Goal: Transaction & Acquisition: Purchase product/service

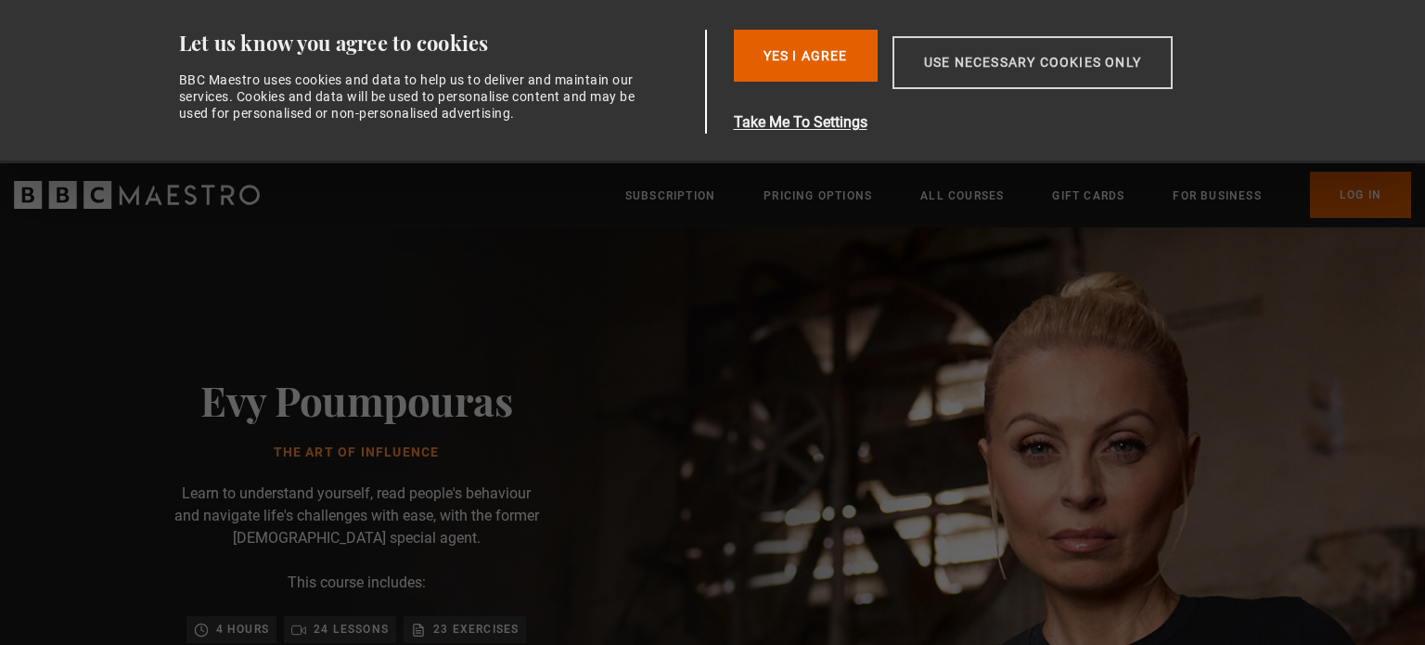
scroll to position [0, 729]
click at [832, 114] on button "Take Me To Settings" at bounding box center [997, 122] width 527 height 22
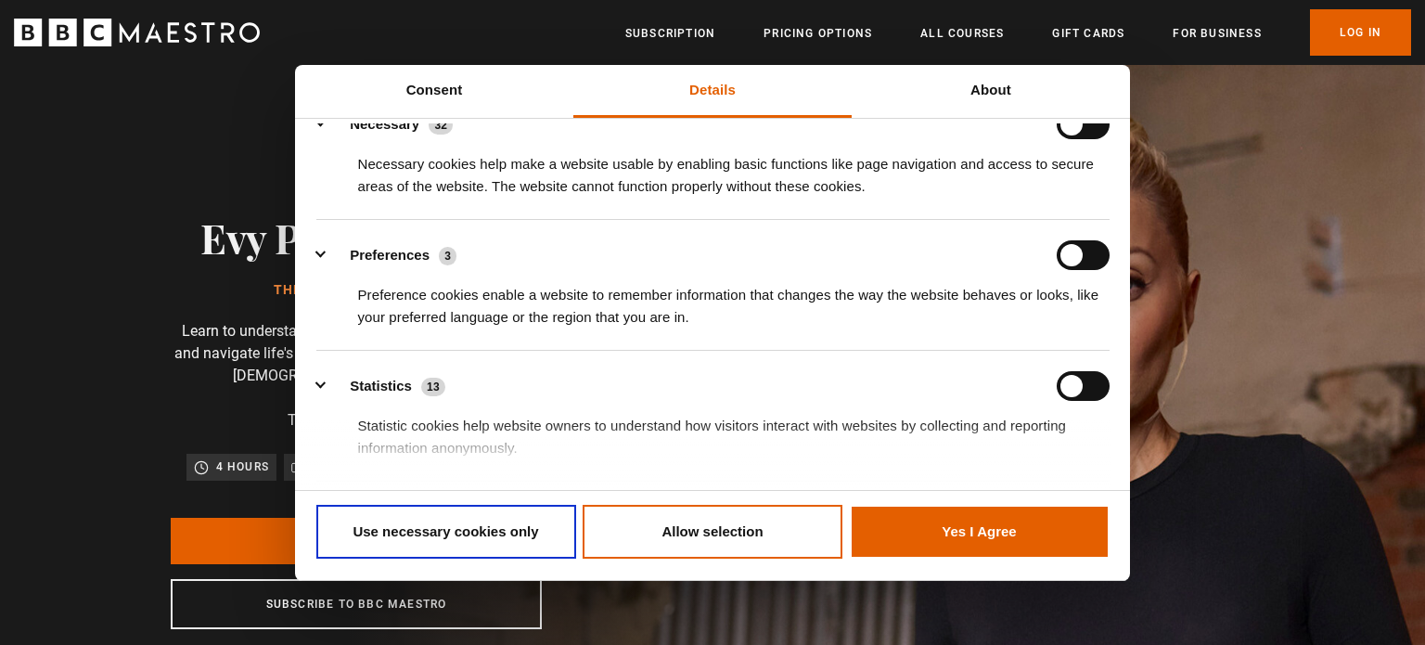
scroll to position [3, 0]
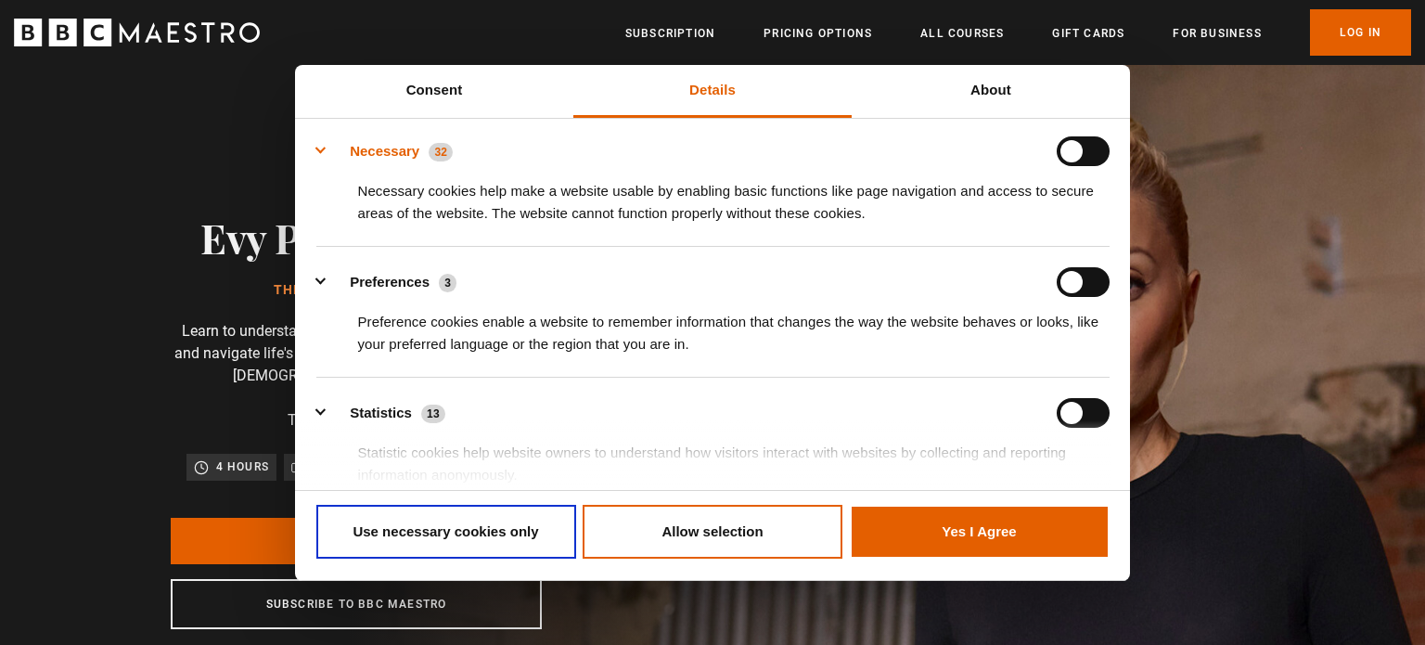
click at [320, 142] on button "Necessary 32" at bounding box center [390, 151] width 148 height 30
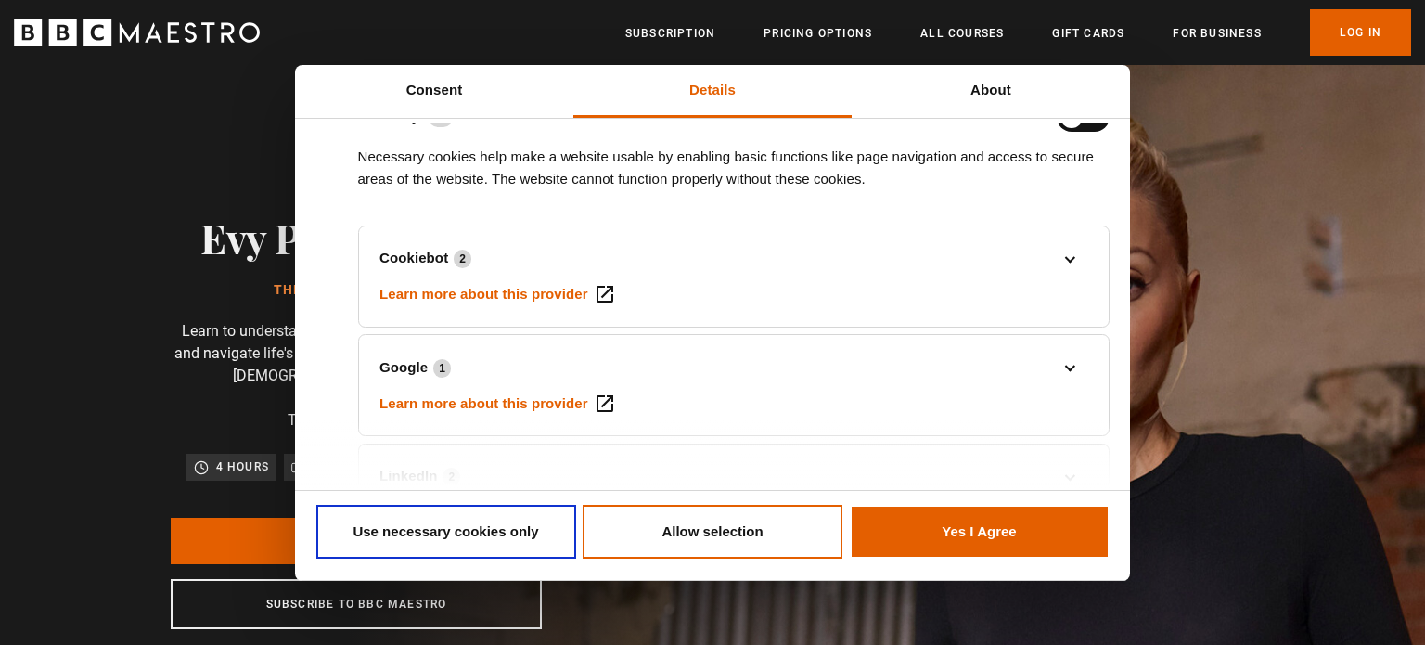
scroll to position [75, 0]
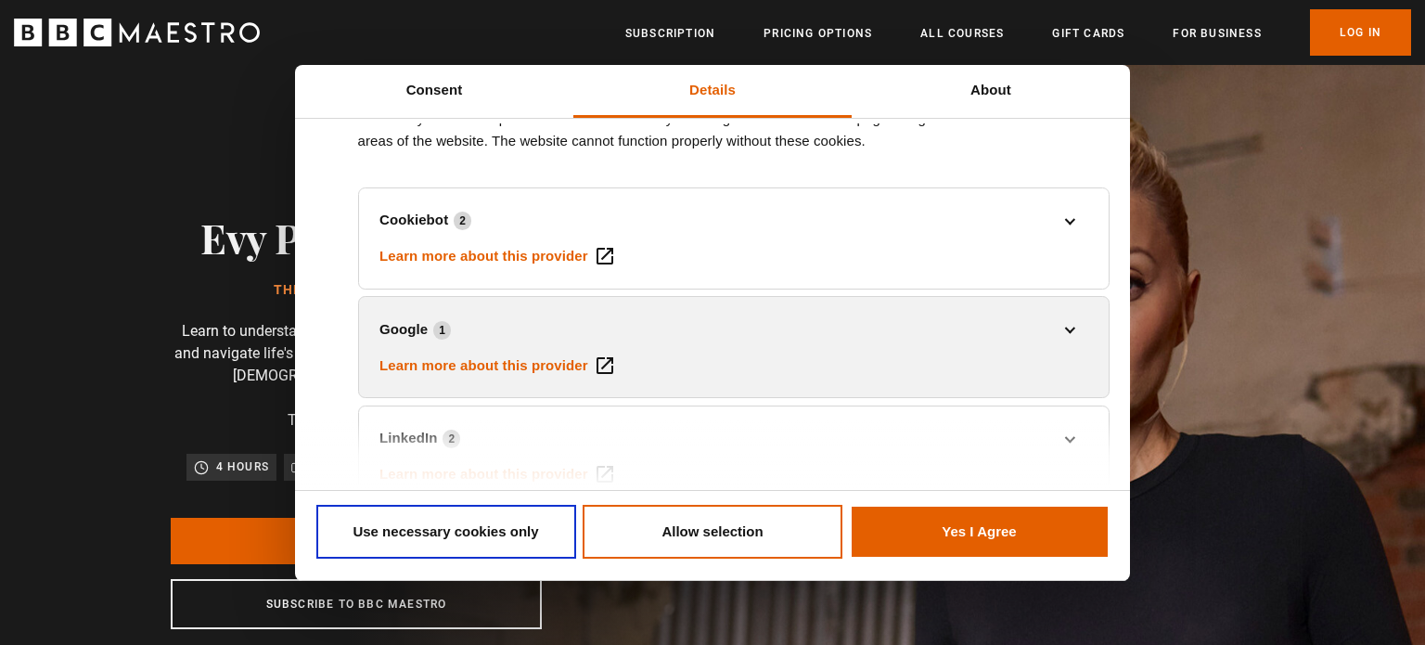
click at [1051, 304] on li "Google 1 Learn more about this provider Some of the data collected by this prov…" at bounding box center [734, 347] width 752 height 102
click at [1065, 327] on link "Google 1" at bounding box center [734, 329] width 708 height 22
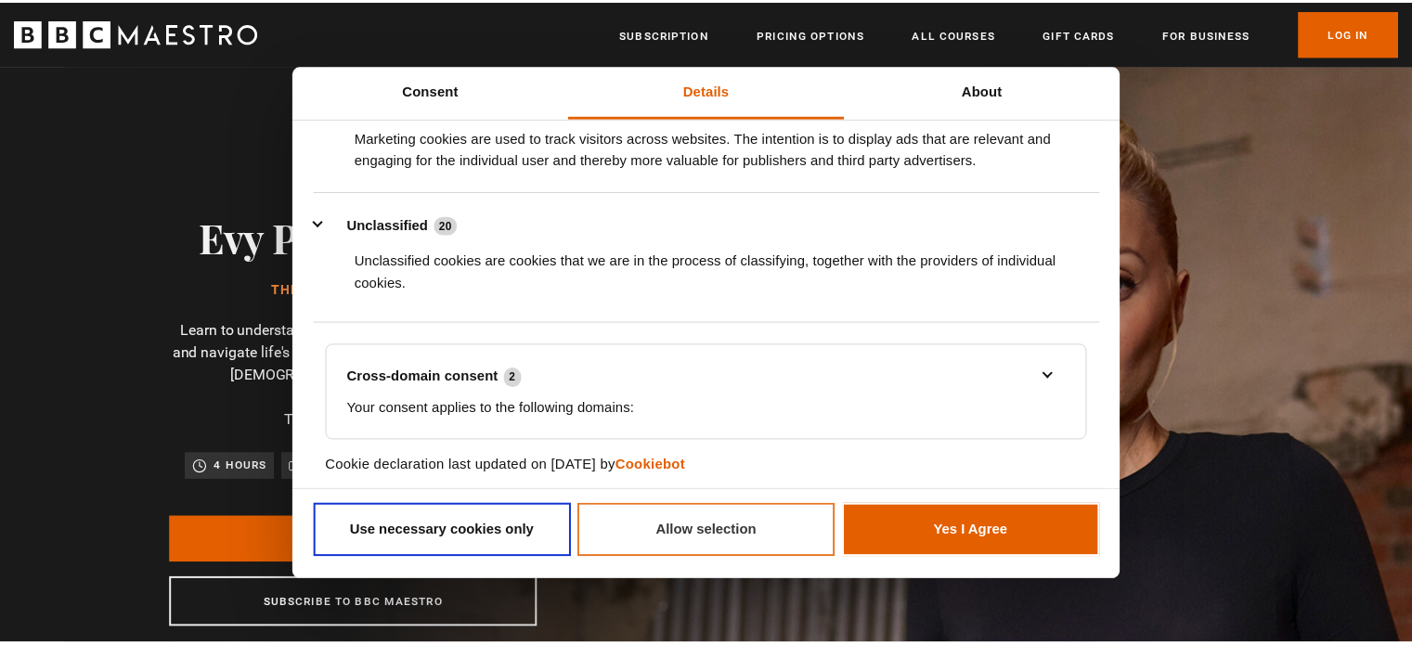
scroll to position [0, 1459]
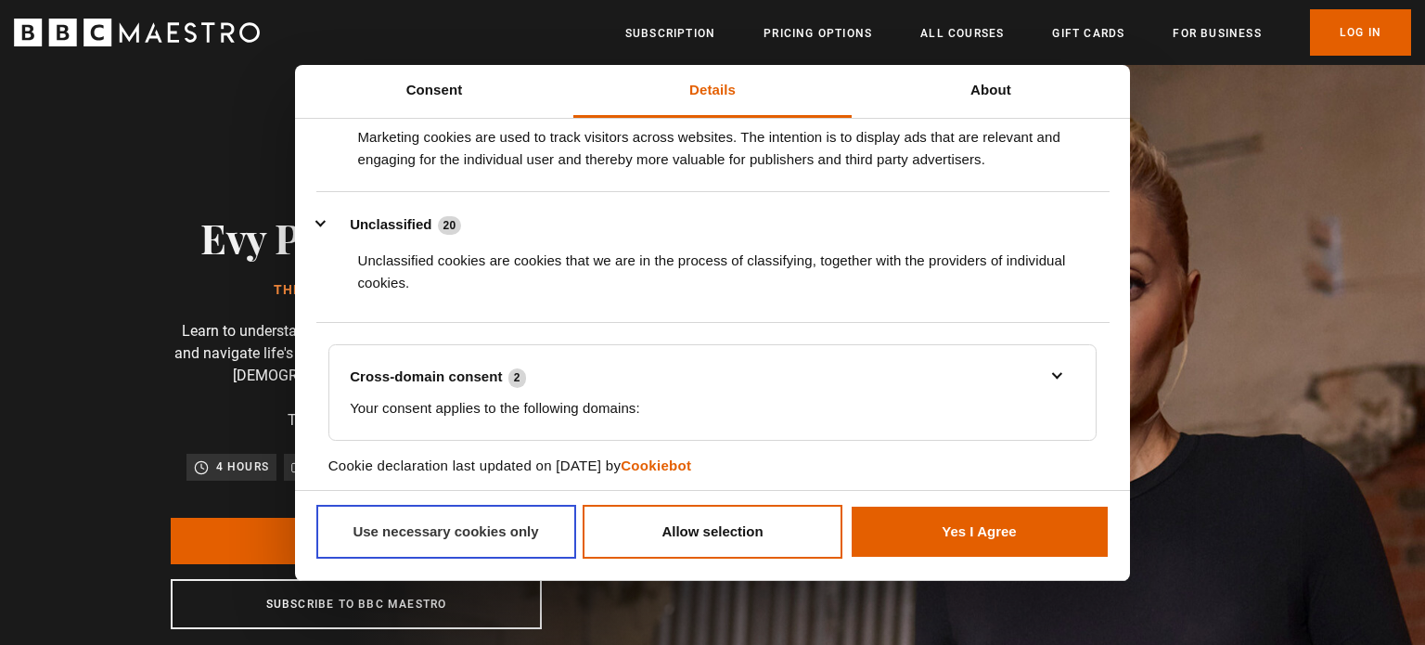
click at [444, 539] on button "Use necessary cookies only" at bounding box center [446, 532] width 260 height 54
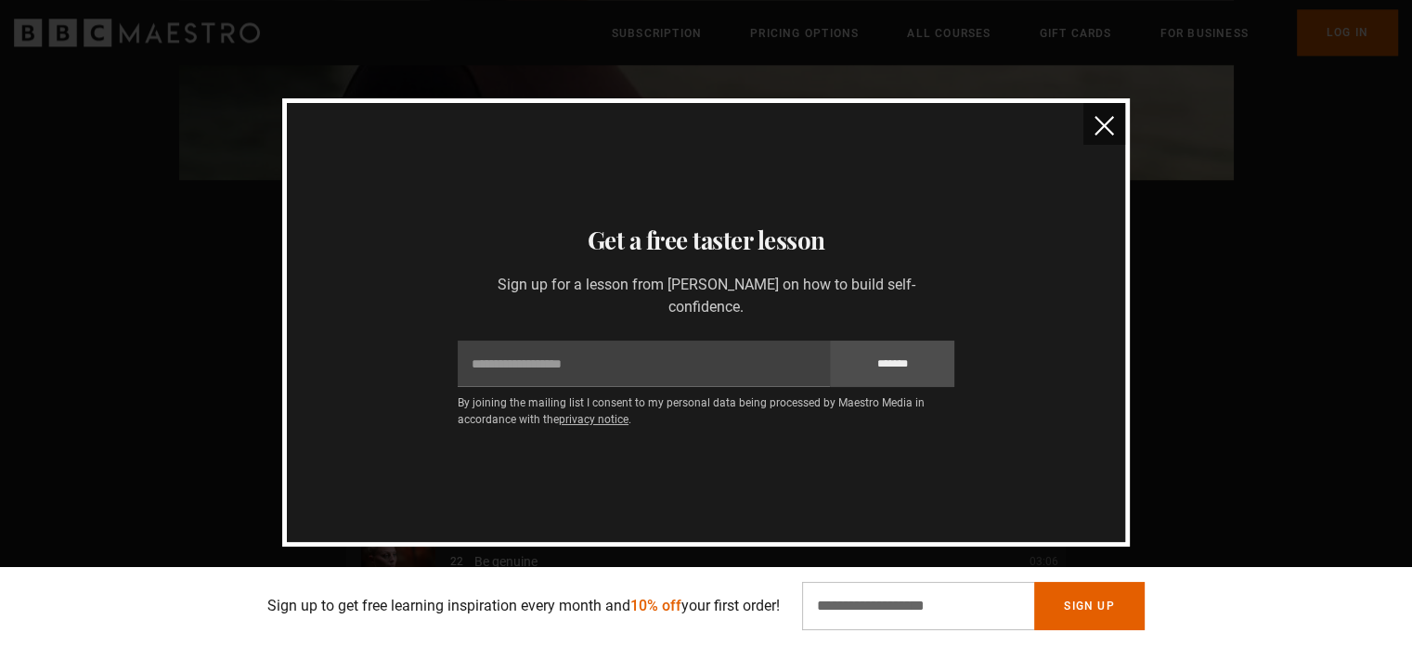
scroll to position [1822, 0]
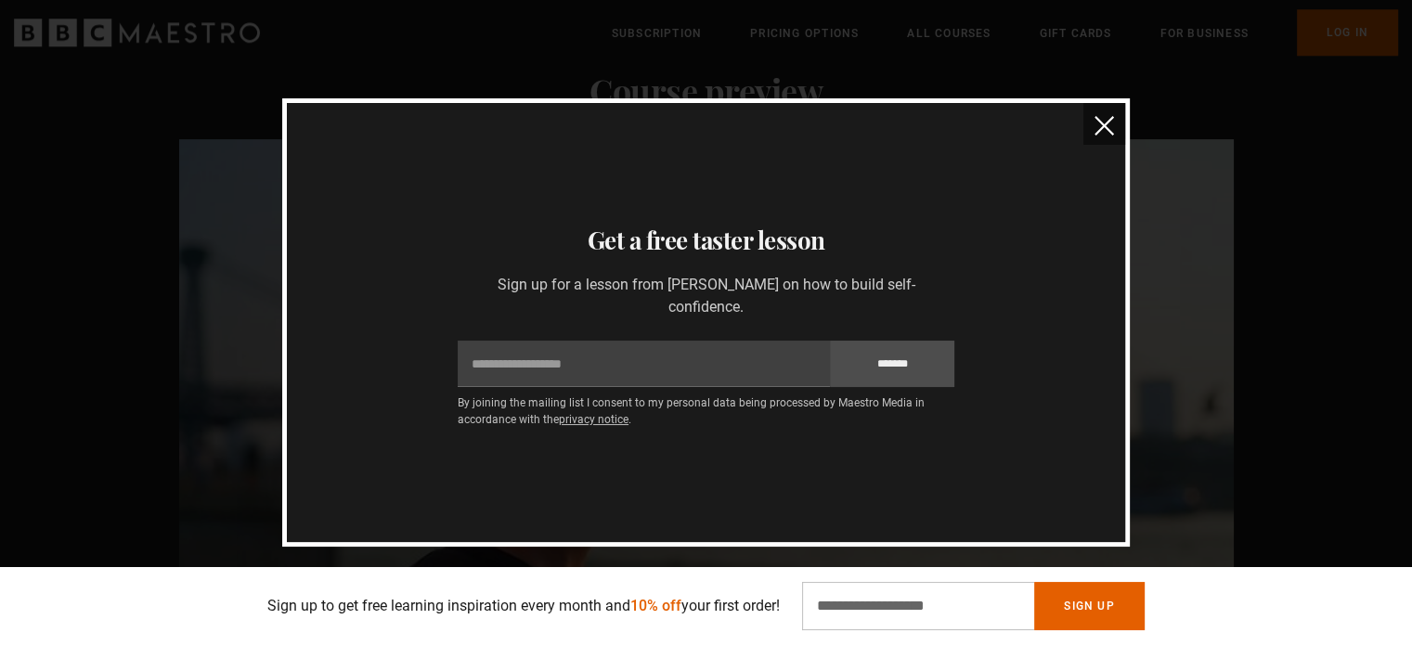
click at [1105, 124] on img "close" at bounding box center [1103, 125] width 19 height 19
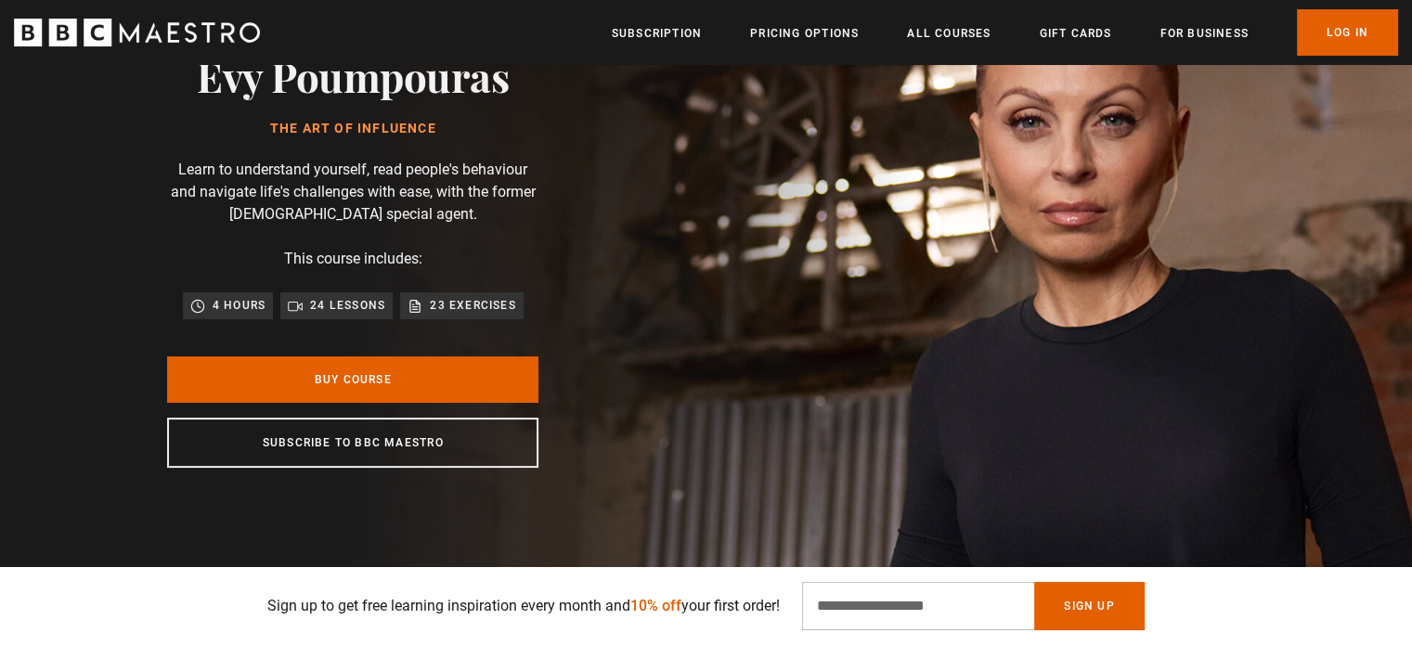
scroll to position [0, 0]
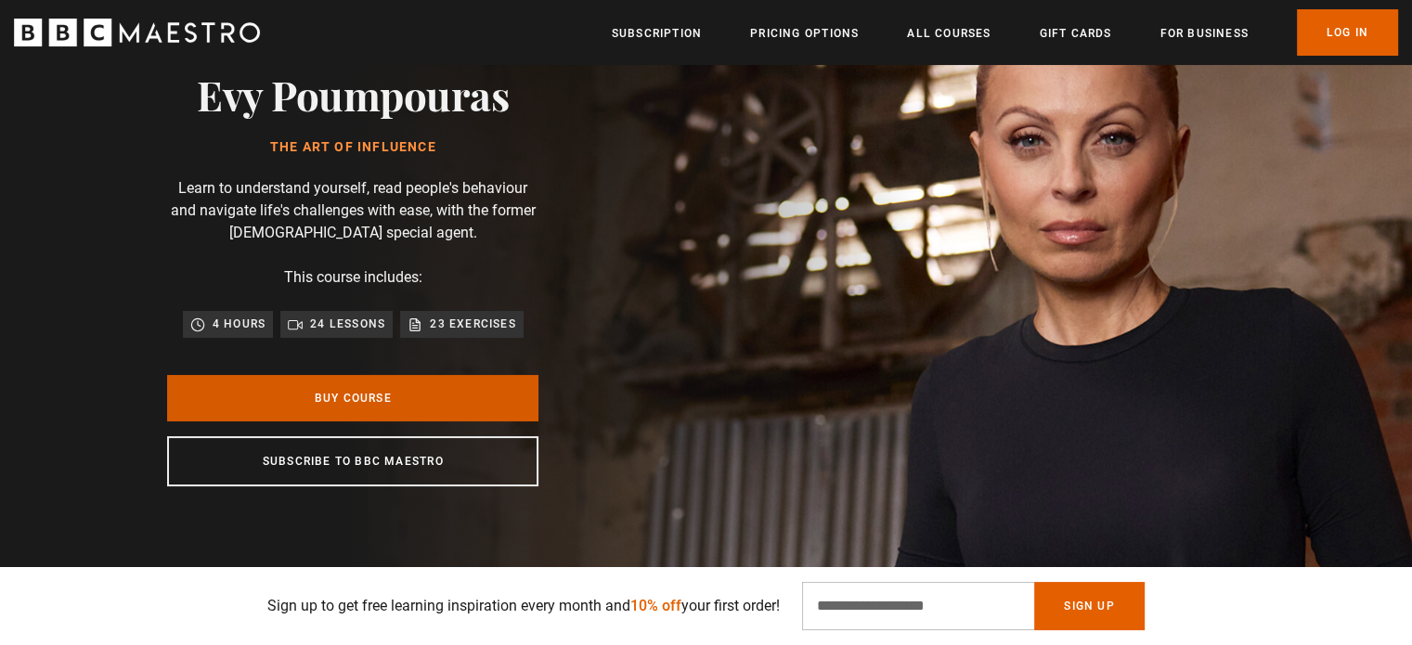
click at [466, 389] on link "Buy Course" at bounding box center [352, 398] width 371 height 46
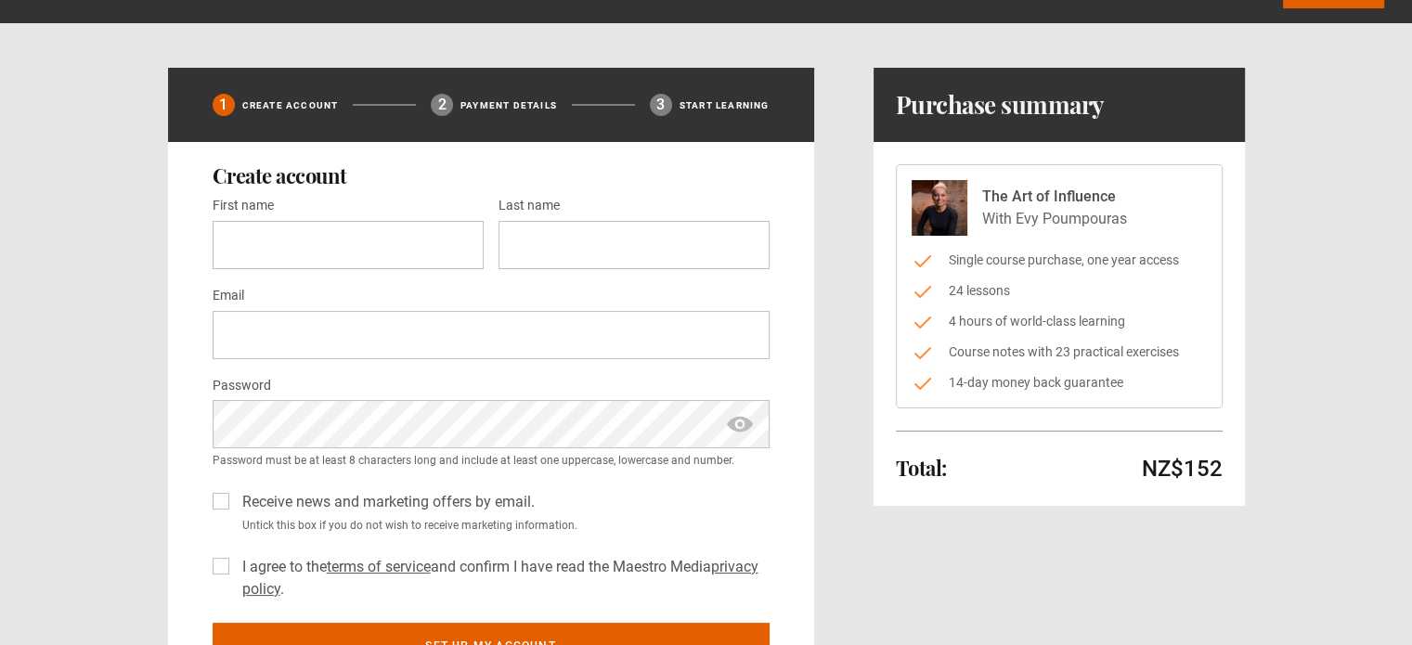
scroll to position [56, 0]
